Goal: Navigation & Orientation: Find specific page/section

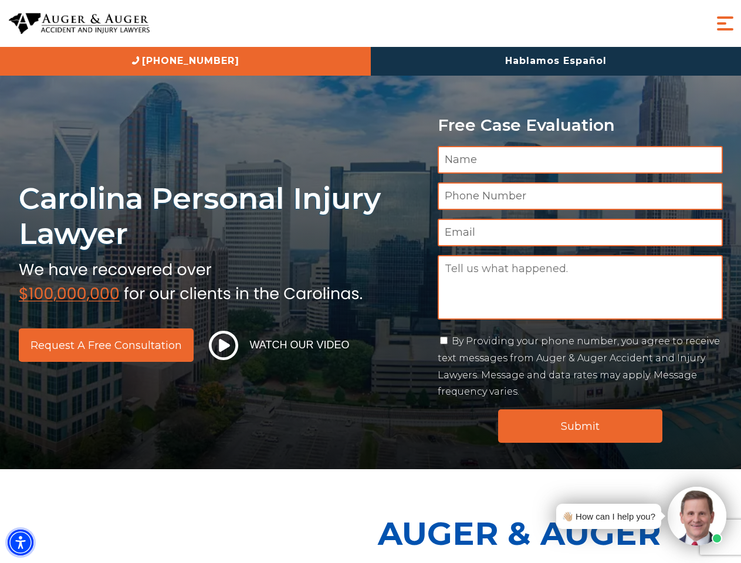
click at [21, 542] on img "Accessibility Menu" at bounding box center [21, 543] width 26 height 26
